Goal: Information Seeking & Learning: Find specific fact

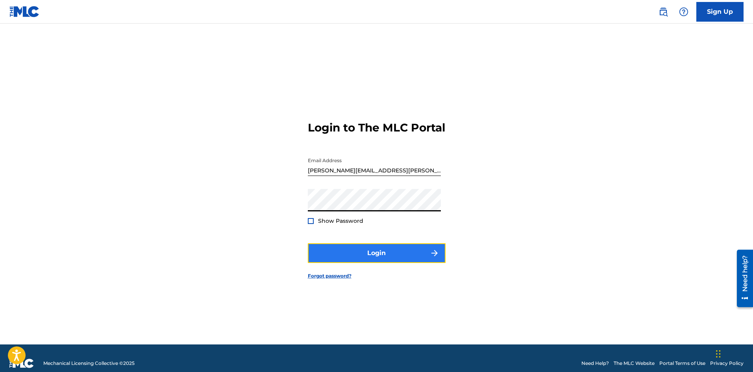
click at [362, 263] on button "Login" at bounding box center [377, 253] width 138 height 20
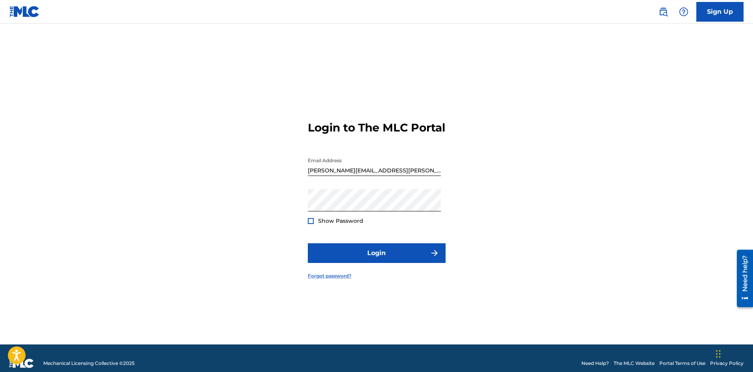
click at [335, 280] on link "Forgot password?" at bounding box center [330, 275] width 44 height 7
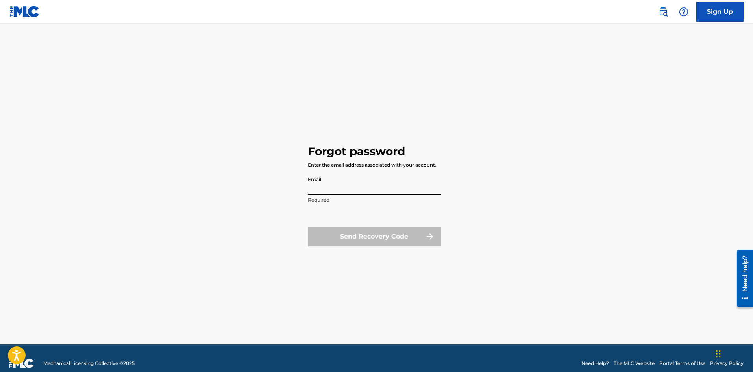
click at [318, 189] on input "Email" at bounding box center [374, 183] width 133 height 22
type input "[PERSON_NAME][EMAIL_ADDRESS][PERSON_NAME][DOMAIN_NAME]"
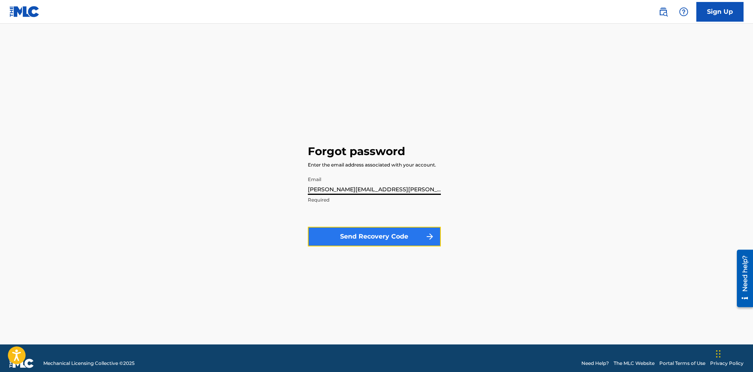
click at [359, 237] on button "Send Recovery Code" at bounding box center [374, 237] width 133 height 20
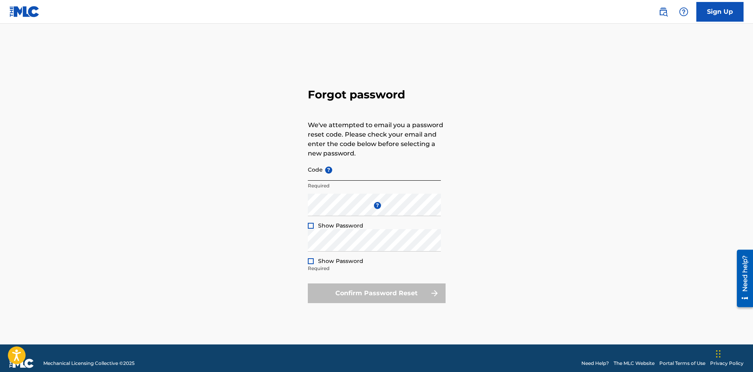
click at [318, 169] on input "Code ?" at bounding box center [374, 169] width 133 height 22
paste input "FP_ed9ba5548476a91b816ea04d4571"
type input "FP_ed9ba5548476a91b816ea04d4571"
click at [312, 223] on div at bounding box center [311, 226] width 6 height 6
click at [309, 260] on div at bounding box center [311, 261] width 6 height 6
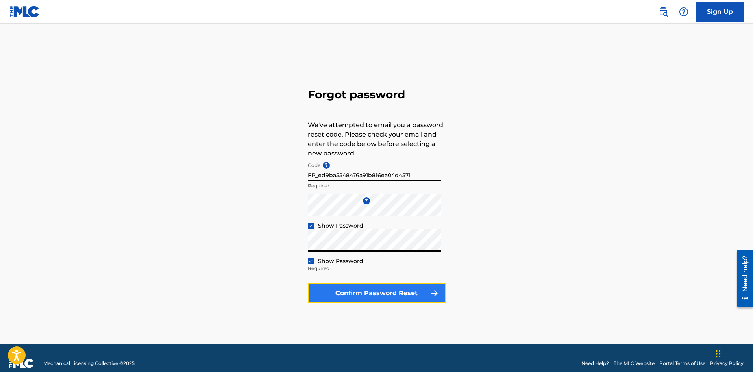
click at [386, 295] on button "Confirm Password Reset" at bounding box center [377, 293] width 138 height 20
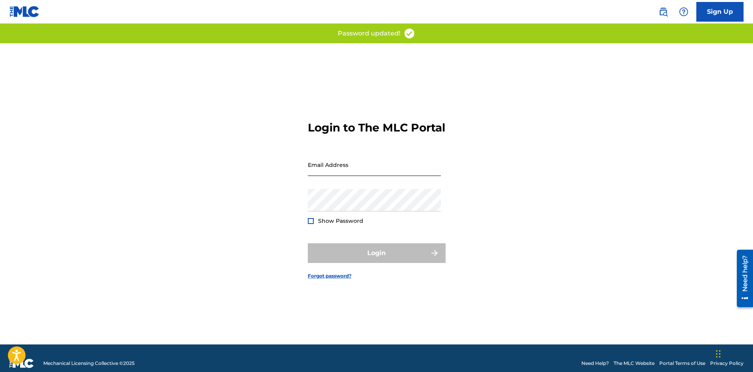
click at [351, 168] on input "Email Address" at bounding box center [374, 165] width 133 height 22
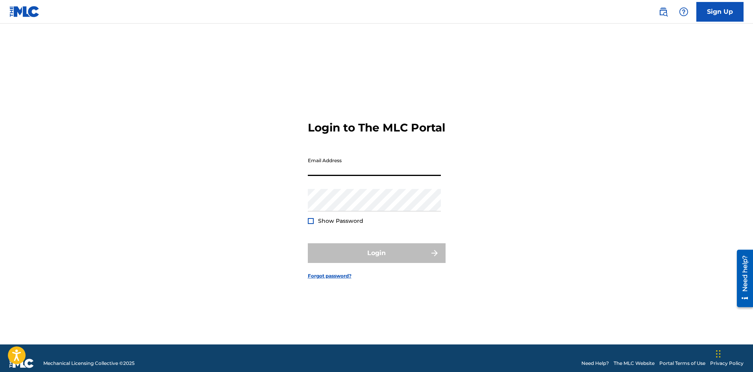
type input "[PERSON_NAME][EMAIL_ADDRESS][PERSON_NAME][DOMAIN_NAME]"
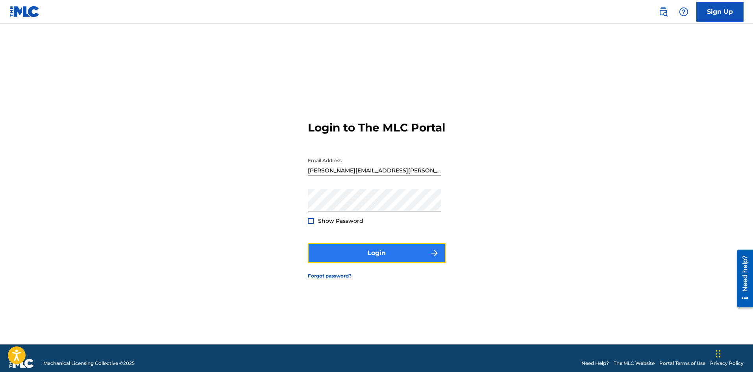
click at [353, 257] on button "Login" at bounding box center [377, 253] width 138 height 20
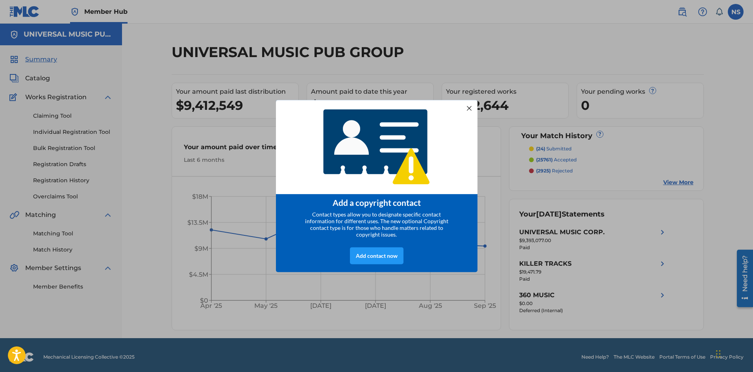
click at [468, 107] on div at bounding box center [469, 108] width 10 height 10
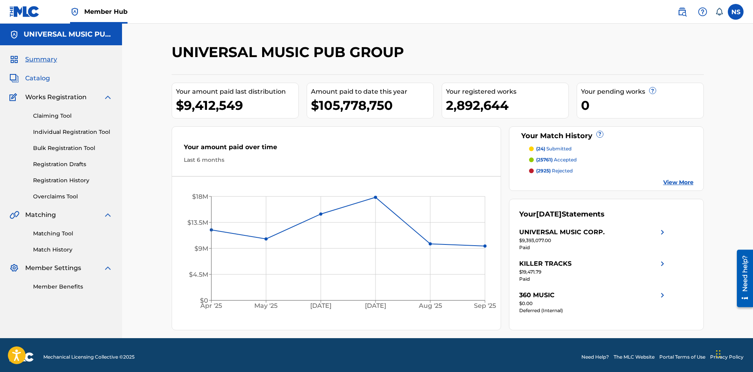
click at [38, 79] on span "Catalog" at bounding box center [37, 78] width 25 height 9
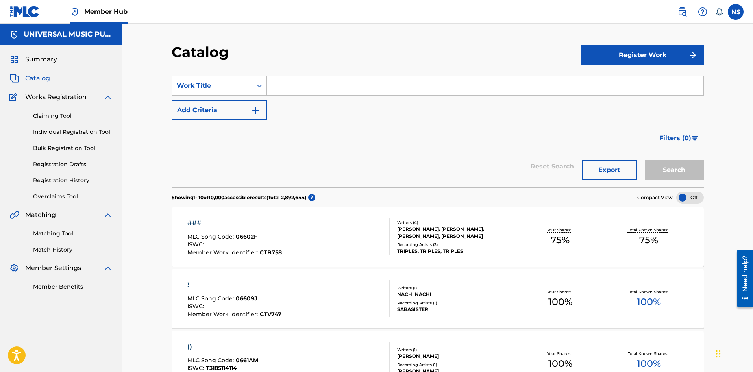
click at [302, 87] on input "Search Form" at bounding box center [485, 85] width 437 height 19
type input "mad man's world"
click at [645, 160] on button "Search" at bounding box center [674, 170] width 59 height 20
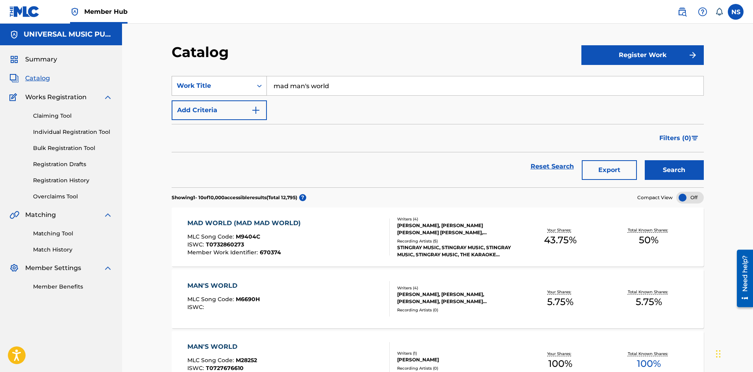
click at [261, 85] on icon "Search Form" at bounding box center [259, 86] width 8 height 8
drag, startPoint x: 339, startPoint y: 84, endPoint x: 270, endPoint y: 81, distance: 69.3
click at [270, 81] on input "mad man's world" at bounding box center [485, 85] width 437 height 19
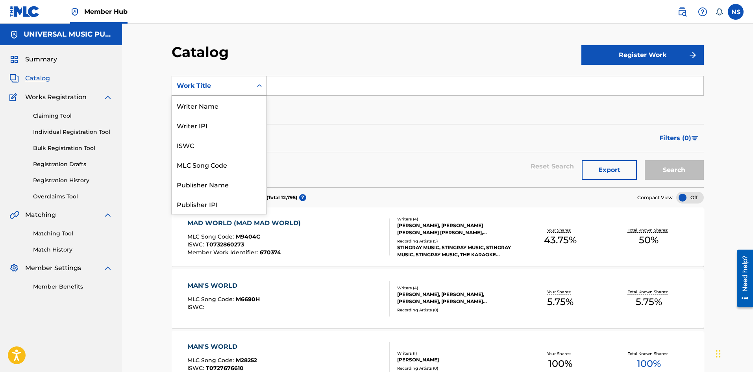
click at [263, 82] on div "Search Form" at bounding box center [259, 86] width 14 height 14
click at [226, 125] on div "Writer IPI" at bounding box center [219, 125] width 94 height 20
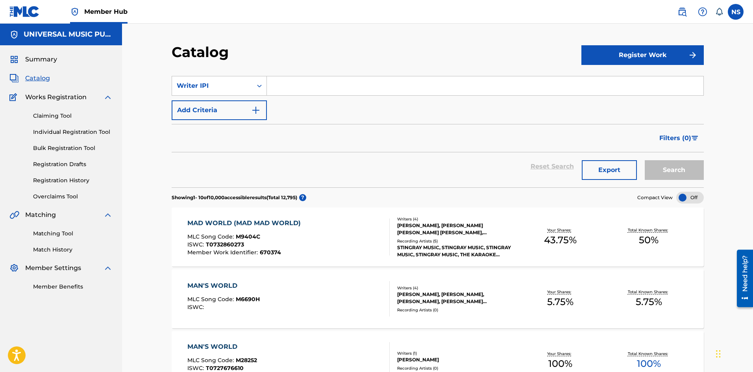
click at [281, 86] on input "Search Form" at bounding box center [485, 85] width 437 height 19
paste input "575155435"
type input "575155435"
click at [664, 163] on button "Search" at bounding box center [674, 170] width 59 height 20
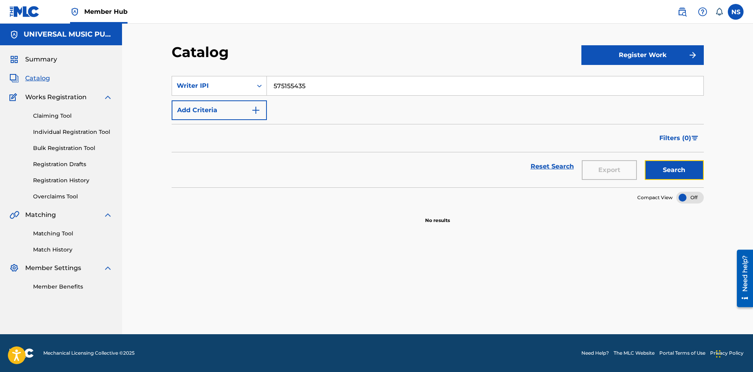
click at [683, 172] on button "Search" at bounding box center [674, 170] width 59 height 20
drag, startPoint x: 284, startPoint y: 84, endPoint x: 256, endPoint y: 84, distance: 28.3
click at [256, 84] on div "SearchWithCriteria7332b52b-3501-4154-9938-b056005ac16e Writer IPI 575155435" at bounding box center [438, 86] width 532 height 20
click at [342, 250] on div "SearchWithCriteria7332b52b-3501-4154-9938-b056005ac16e Writer IPI Add Criteria …" at bounding box center [438, 212] width 532 height 291
